Goal: Information Seeking & Learning: Understand process/instructions

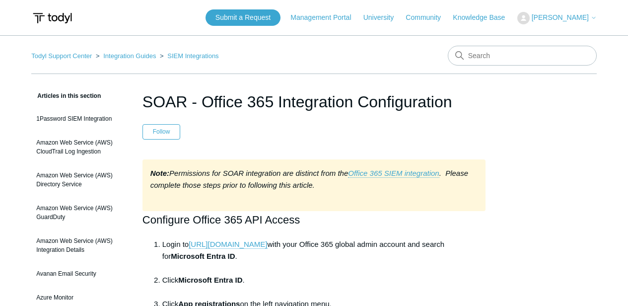
scroll to position [959, 0]
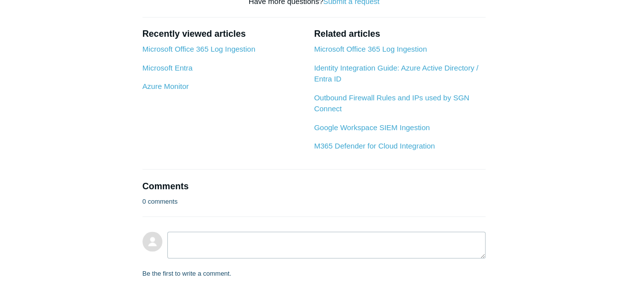
scroll to position [893, 0]
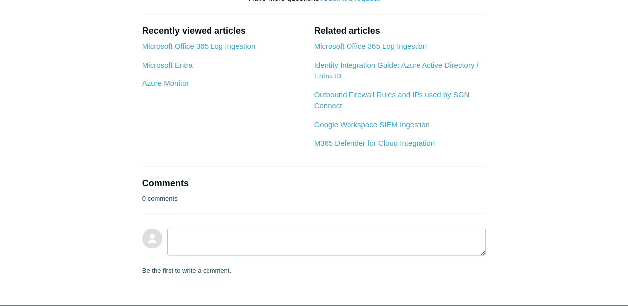
drag, startPoint x: 163, startPoint y: 39, endPoint x: 412, endPoint y: 47, distance: 249.8
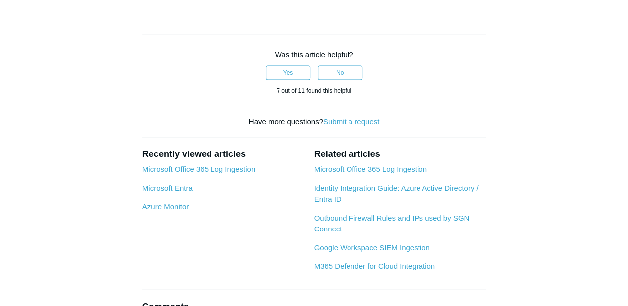
scroll to position [827, 0]
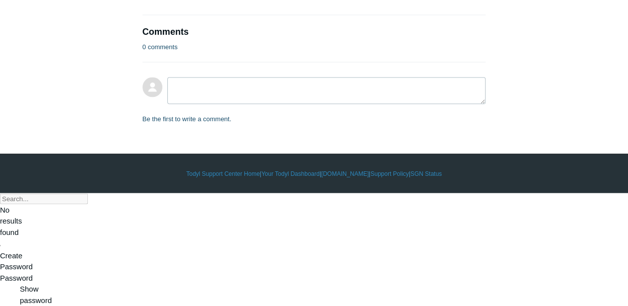
scroll to position [1158, 0]
